Goal: Task Accomplishment & Management: Manage account settings

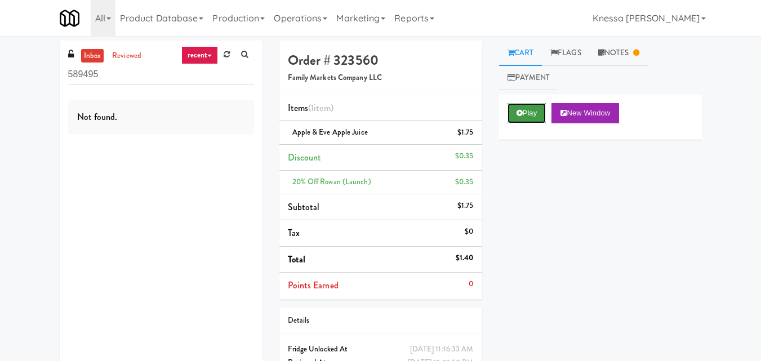
click at [518, 117] on icon at bounding box center [520, 112] width 6 height 7
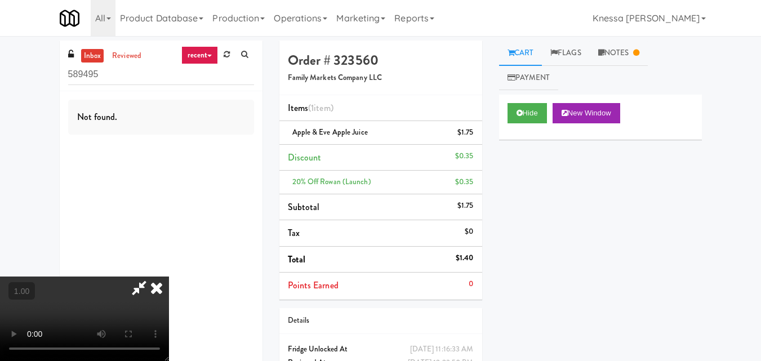
click at [141, 294] on icon at bounding box center [139, 288] width 26 height 23
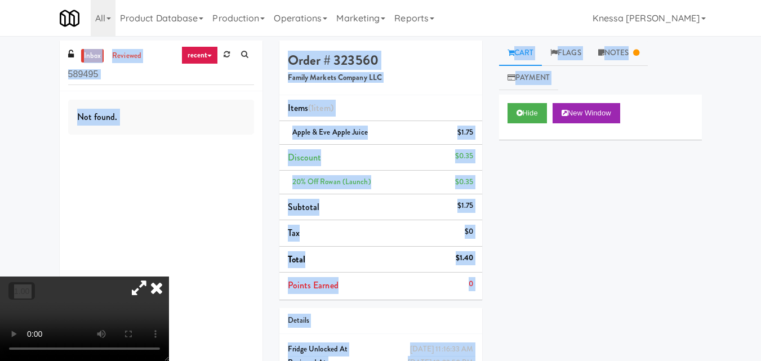
click at [141, 294] on icon at bounding box center [139, 288] width 26 height 23
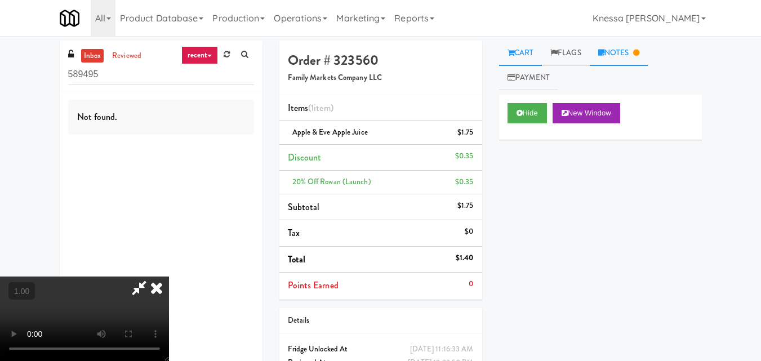
click at [602, 60] on link "Notes" at bounding box center [619, 53] width 59 height 25
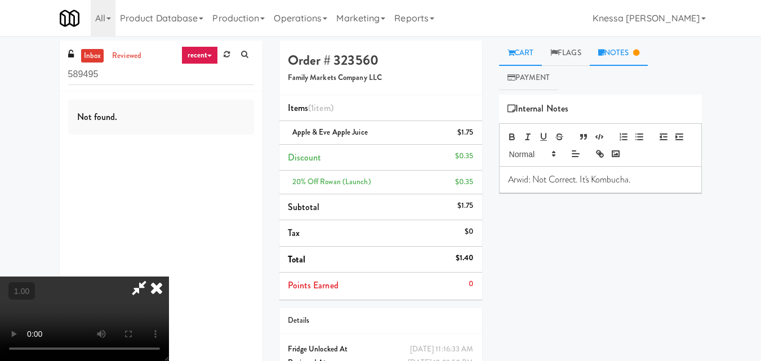
click at [539, 56] on link "Cart" at bounding box center [520, 53] width 43 height 25
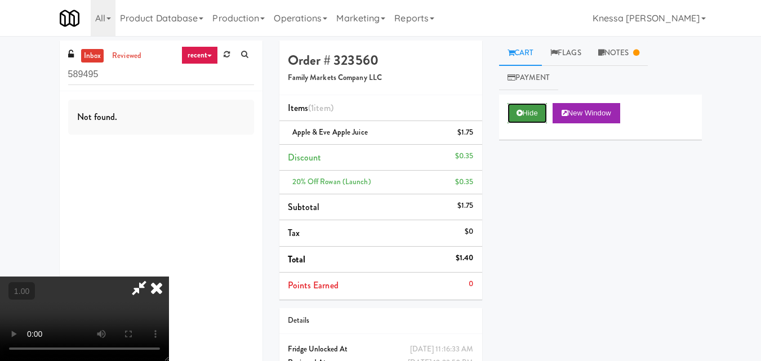
click at [526, 119] on button "Hide" at bounding box center [527, 113] width 39 height 20
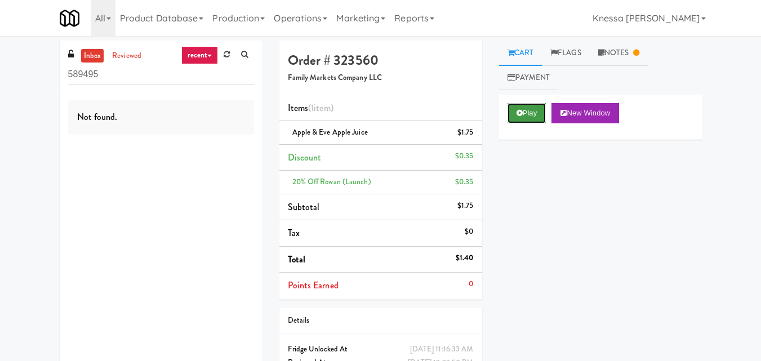
click at [526, 119] on button "Play" at bounding box center [527, 113] width 39 height 20
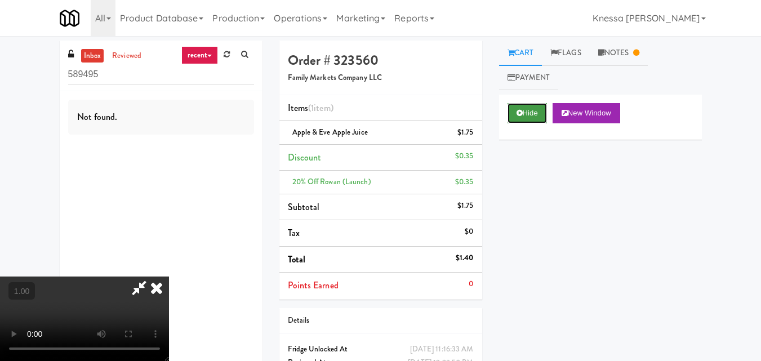
click at [544, 117] on button "Hide" at bounding box center [527, 113] width 39 height 20
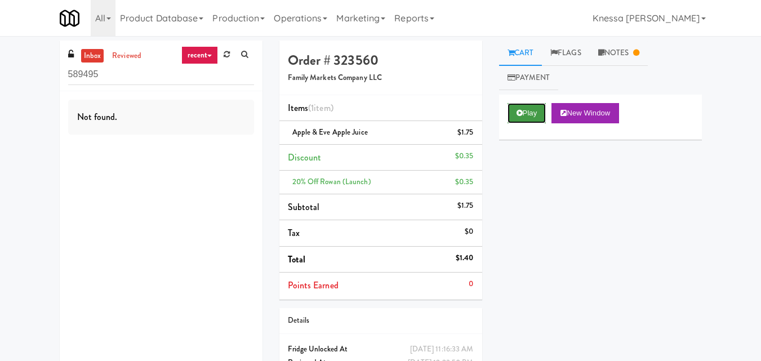
click at [544, 117] on button "Play" at bounding box center [527, 113] width 39 height 20
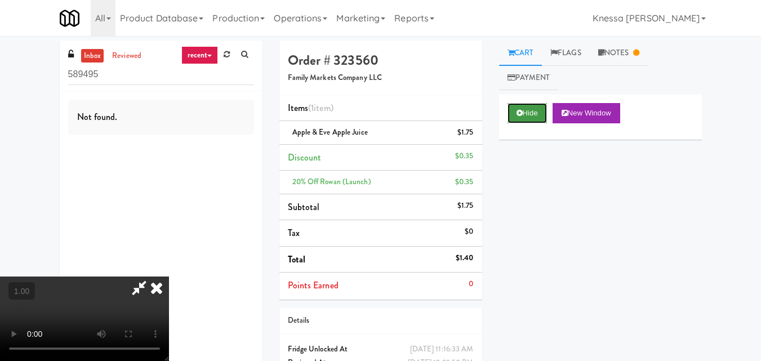
click at [544, 117] on button "Hide" at bounding box center [527, 113] width 39 height 20
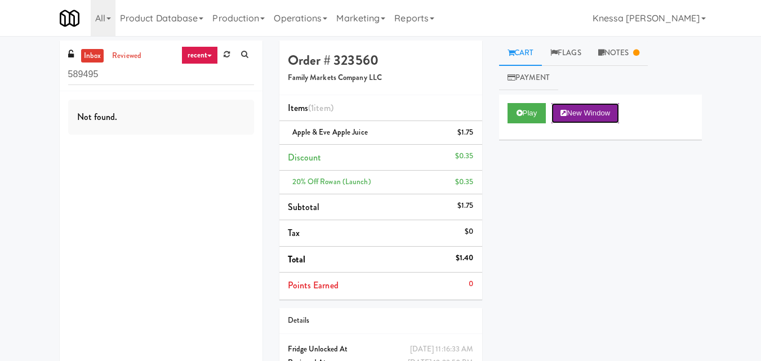
click at [571, 108] on button "New Window" at bounding box center [586, 113] width 68 height 20
click at [534, 114] on button "Play" at bounding box center [527, 113] width 39 height 20
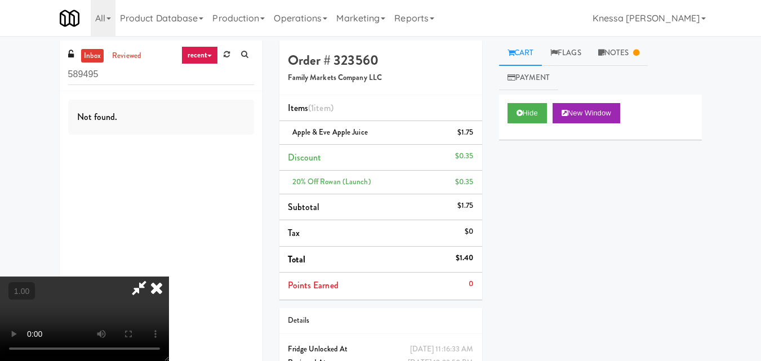
click at [158, 290] on icon at bounding box center [156, 288] width 25 height 23
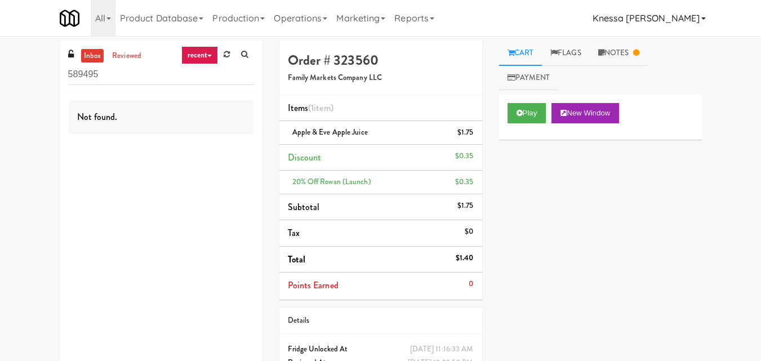
click at [692, 24] on link "Knessa [PERSON_NAME]" at bounding box center [649, 18] width 122 height 36
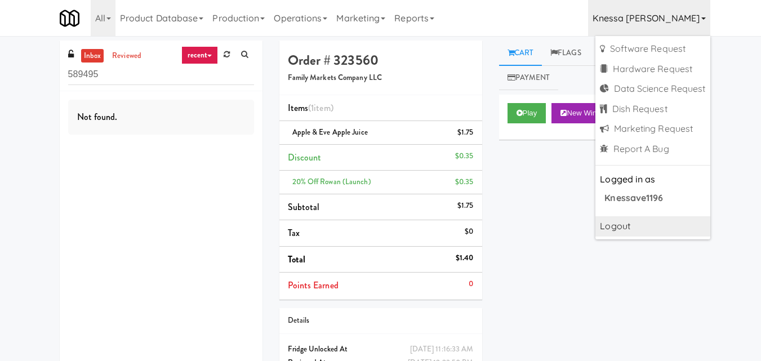
click at [626, 224] on link "Logout" at bounding box center [653, 226] width 114 height 20
